Goal: Obtain resource: Obtain resource

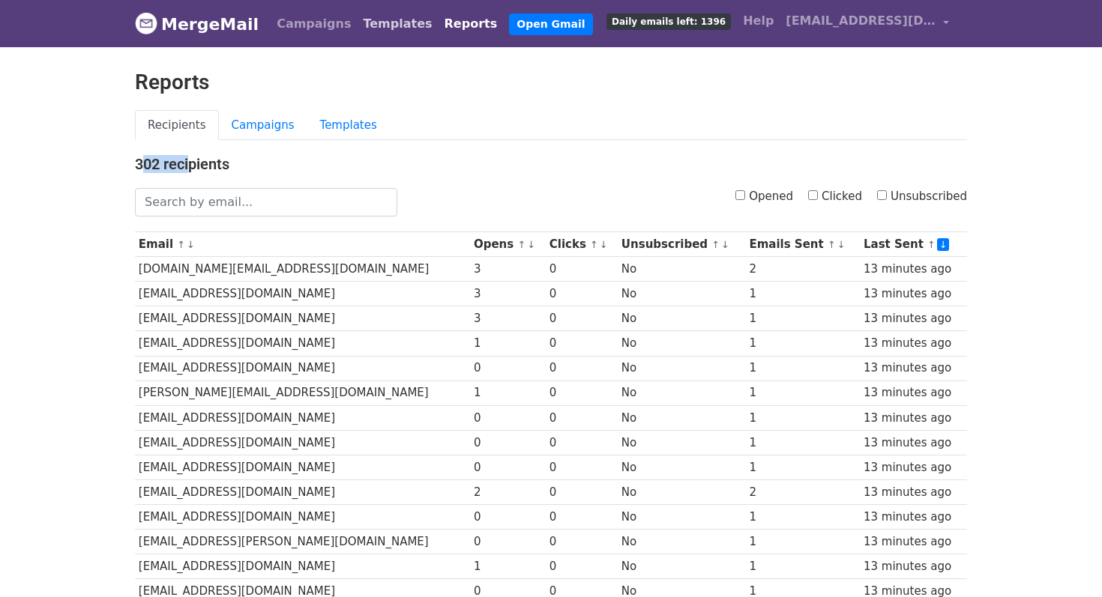
click at [358, 26] on link "Templates" at bounding box center [397, 24] width 81 height 30
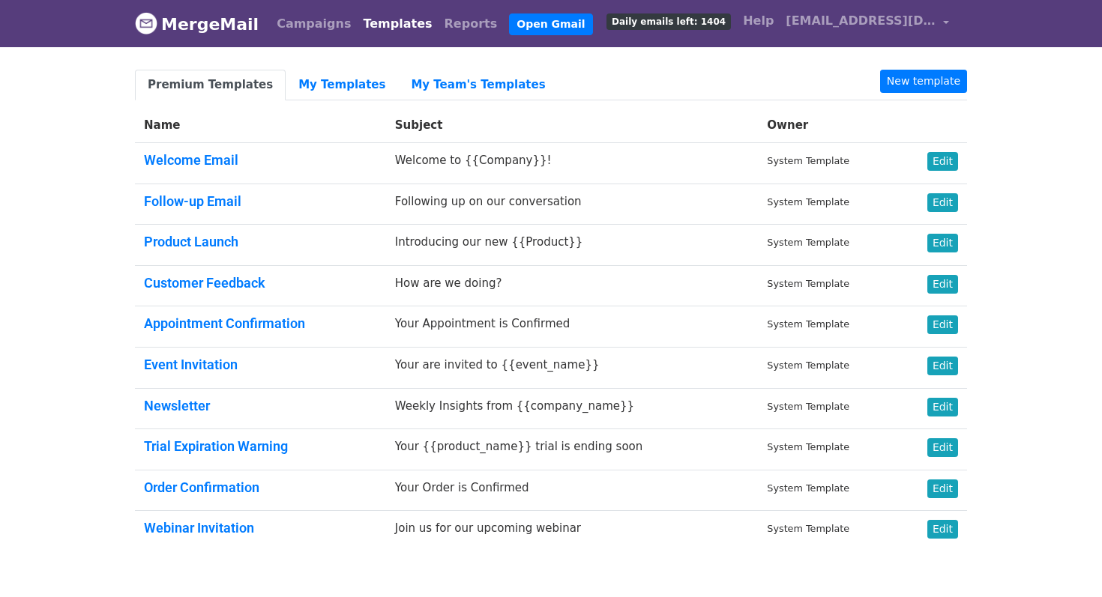
click at [288, 105] on div "Premium Templates My Templates My Team's Templates New template Name Subject Ow…" at bounding box center [551, 317] width 854 height 494
click at [302, 92] on link "My Templates" at bounding box center [342, 85] width 112 height 31
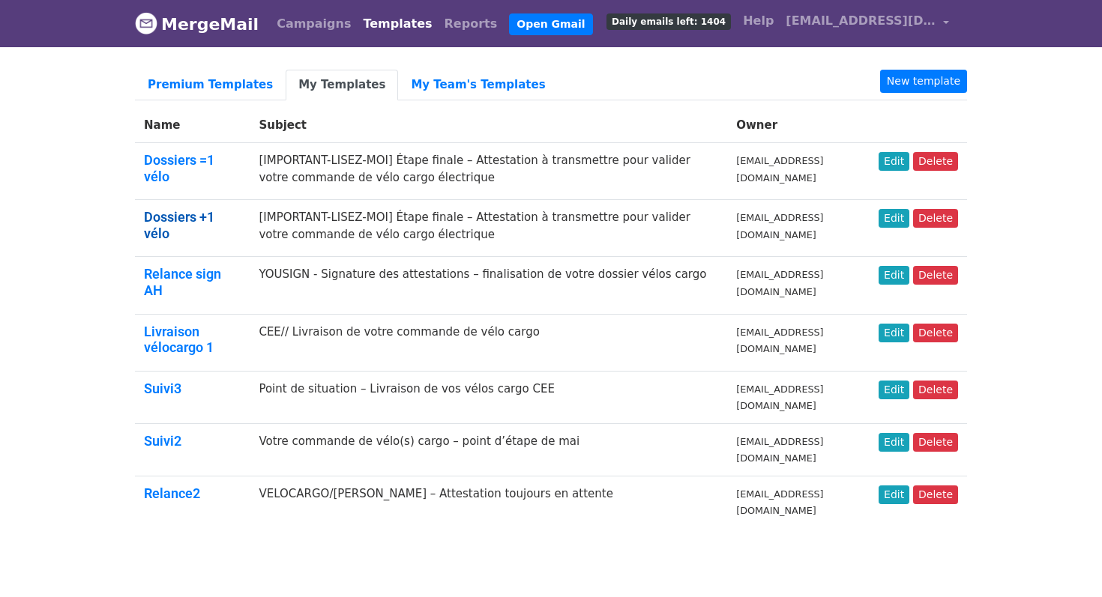
click at [214, 209] on link "Dossiers +1 vélo" at bounding box center [179, 225] width 70 height 32
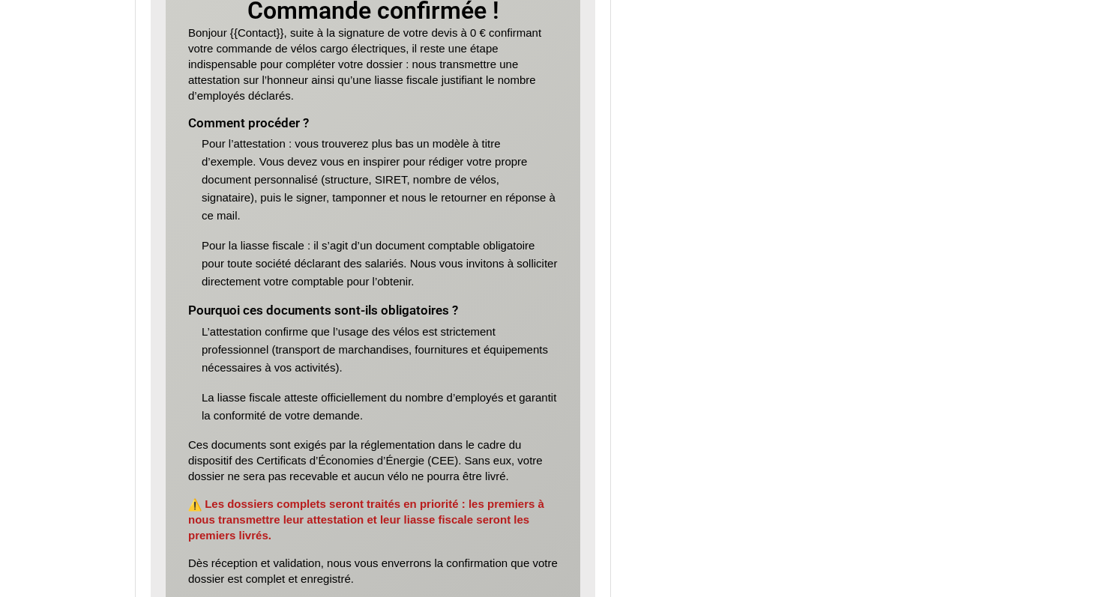
scroll to position [644, 0]
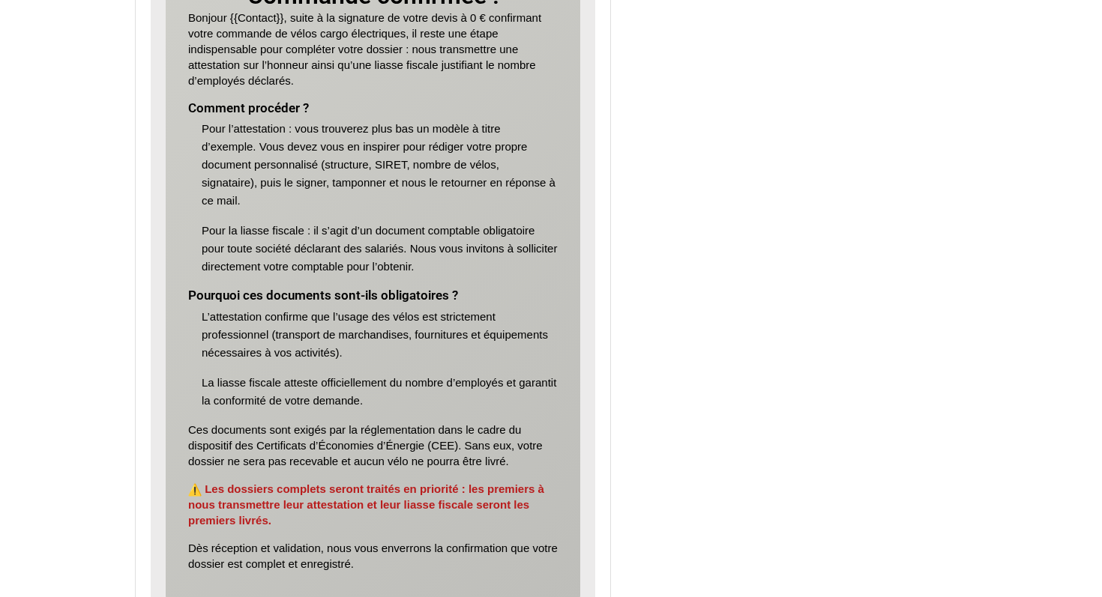
click at [356, 400] on li "La liasse fiscale atteste officiellement du nombre d’employés et garantit la co…" at bounding box center [380, 392] width 356 height 36
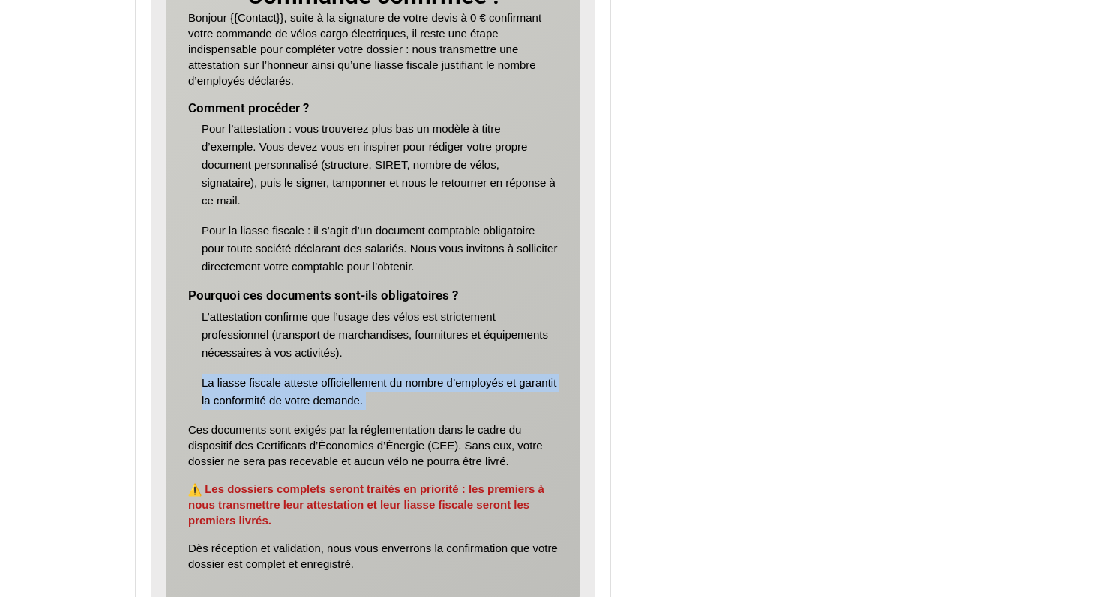
click at [356, 400] on li "La liasse fiscale atteste officiellement du nombre d’employés et garantit la co…" at bounding box center [380, 392] width 356 height 36
copy div "La liasse fiscale atteste officiellement du nombre d’employés et garantit la co…"
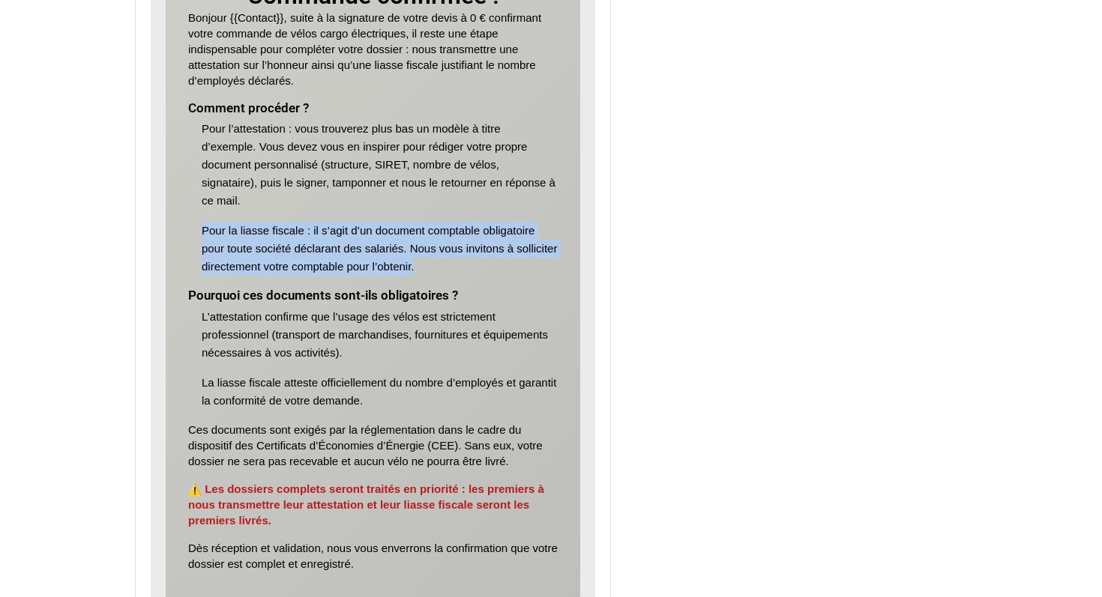
drag, startPoint x: 202, startPoint y: 230, endPoint x: 433, endPoint y: 265, distance: 234.1
click at [433, 265] on li "Pour la liasse fiscale : il s’agit d’un document comptable obligatoire pour tou…" at bounding box center [380, 249] width 356 height 54
copy li "Pour la liasse fiscale : il s’agit d’un document comptable obligatoire pour tou…"
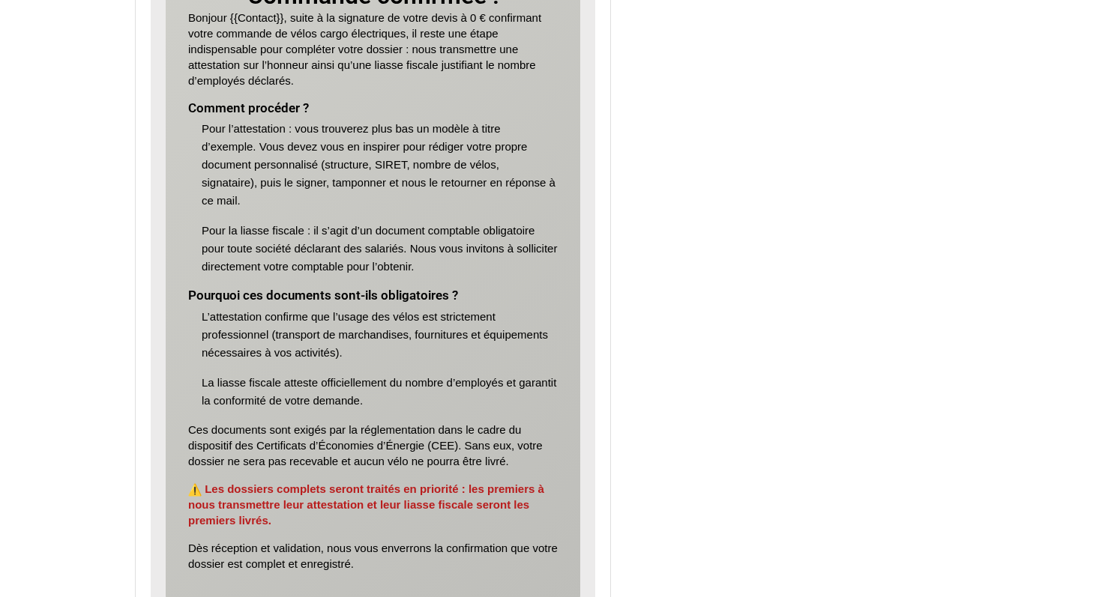
click at [275, 391] on li "La liasse fiscale atteste officiellement du nombre d’employés et garantit la co…" at bounding box center [380, 392] width 356 height 36
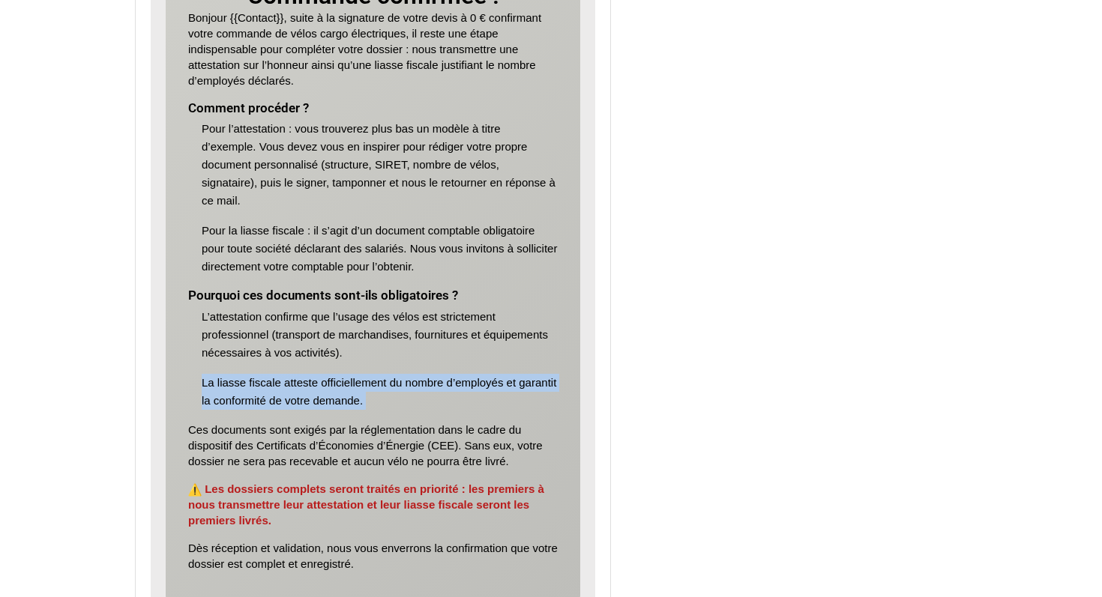
click at [275, 391] on li "La liasse fiscale atteste officiellement du nombre d’employés et garantit la co…" at bounding box center [380, 392] width 356 height 36
copy div "La liasse fiscale atteste officiellement du nombre d’employés et garantit la co…"
